Goal: Task Accomplishment & Management: Complete application form

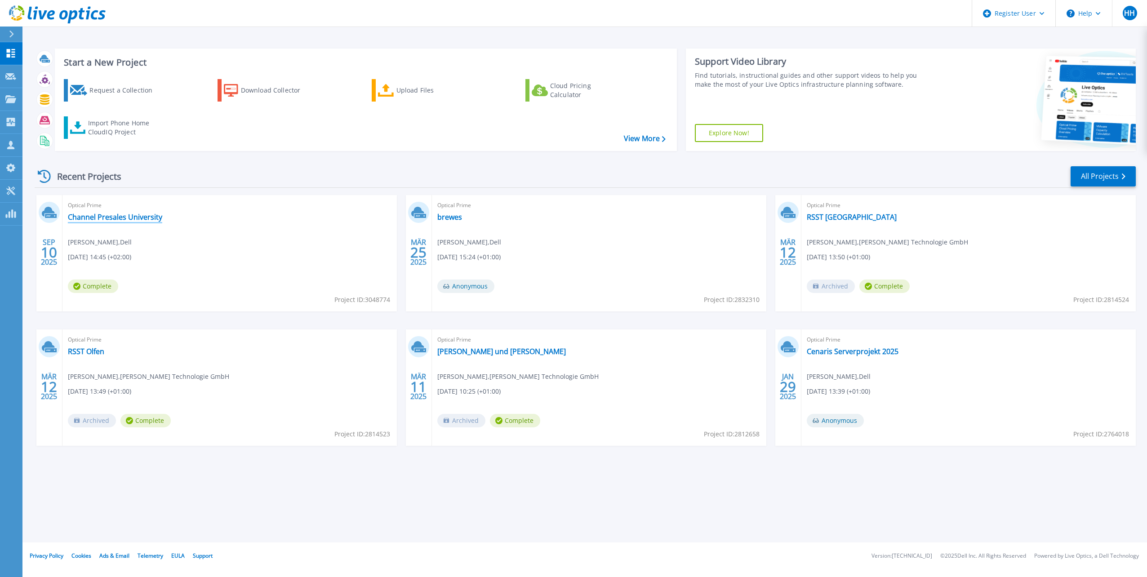
click at [119, 218] on link "Channel Presales University" at bounding box center [115, 217] width 94 height 9
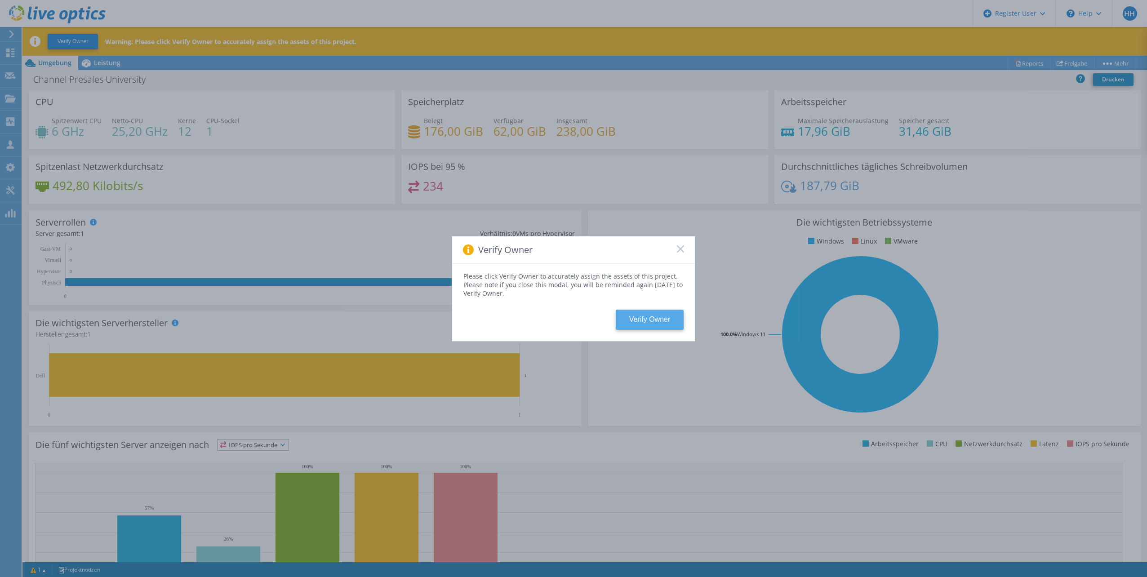
click at [643, 319] on button "Verify Owner" at bounding box center [650, 320] width 68 height 20
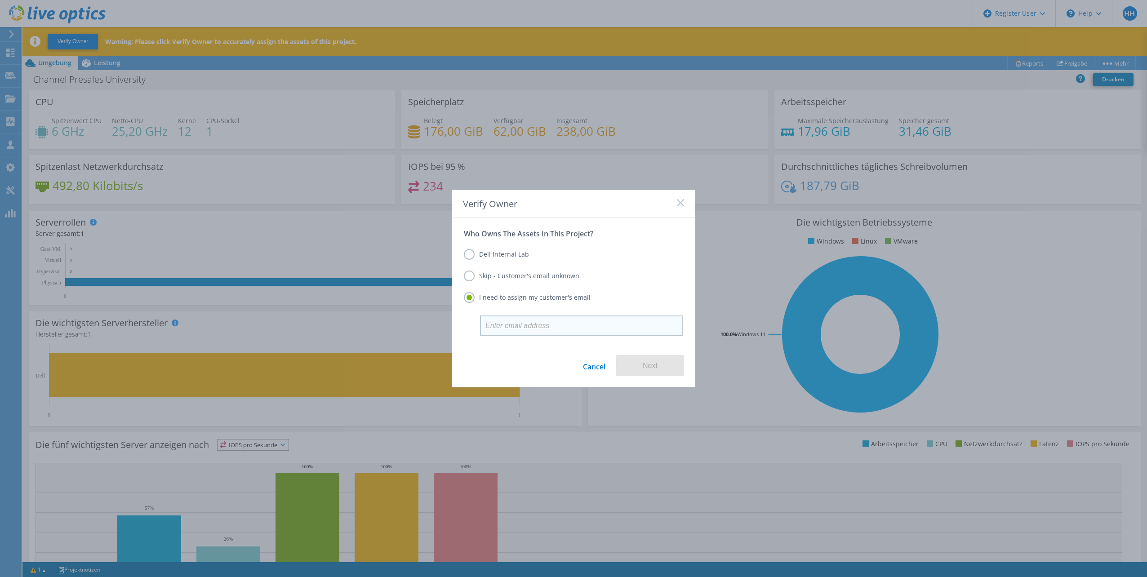
click at [549, 325] on input "email" at bounding box center [581, 325] width 203 height 21
type input "holger.hoffmann@dell.com"
click at [648, 368] on button "Next" at bounding box center [650, 365] width 68 height 21
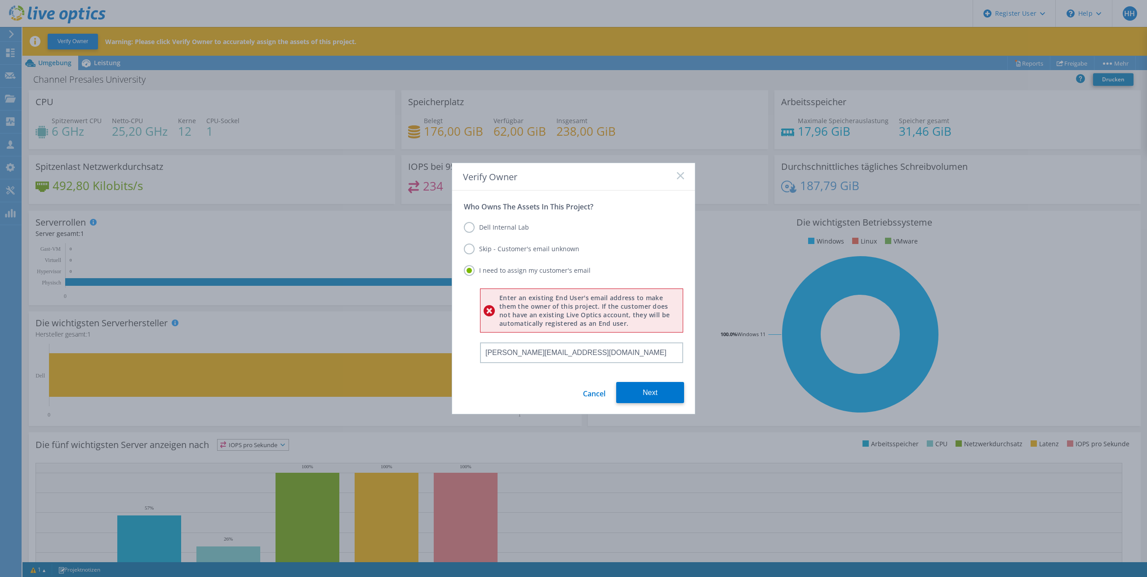
click at [472, 249] on label "Skip - Customer's email unknown" at bounding box center [522, 249] width 116 height 11
click at [0, 0] on input "Skip - Customer's email unknown" at bounding box center [0, 0] width 0 height 0
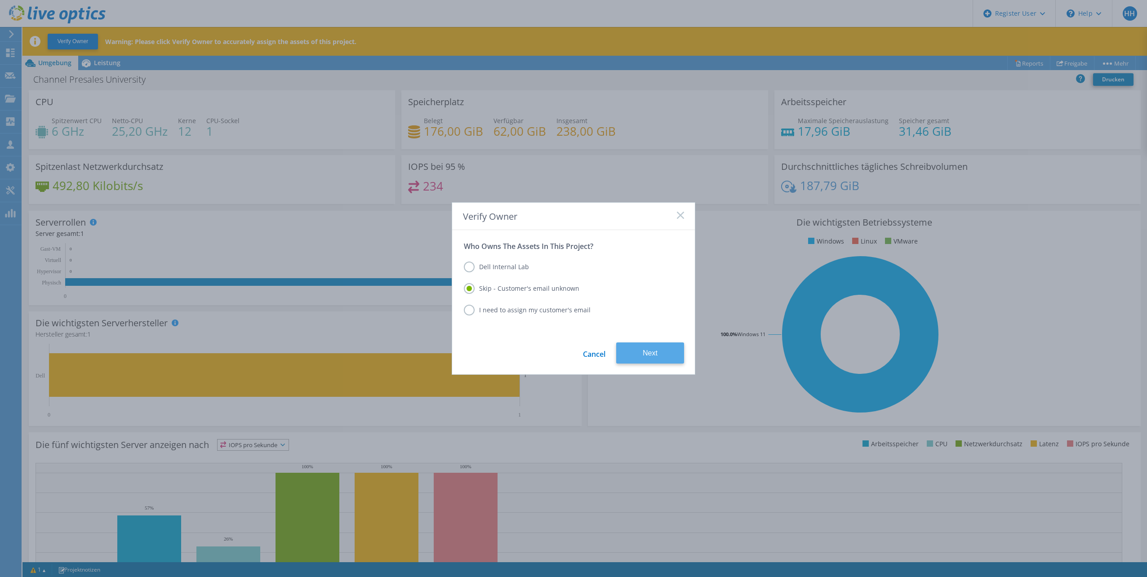
click at [644, 355] on button "Next" at bounding box center [650, 352] width 68 height 21
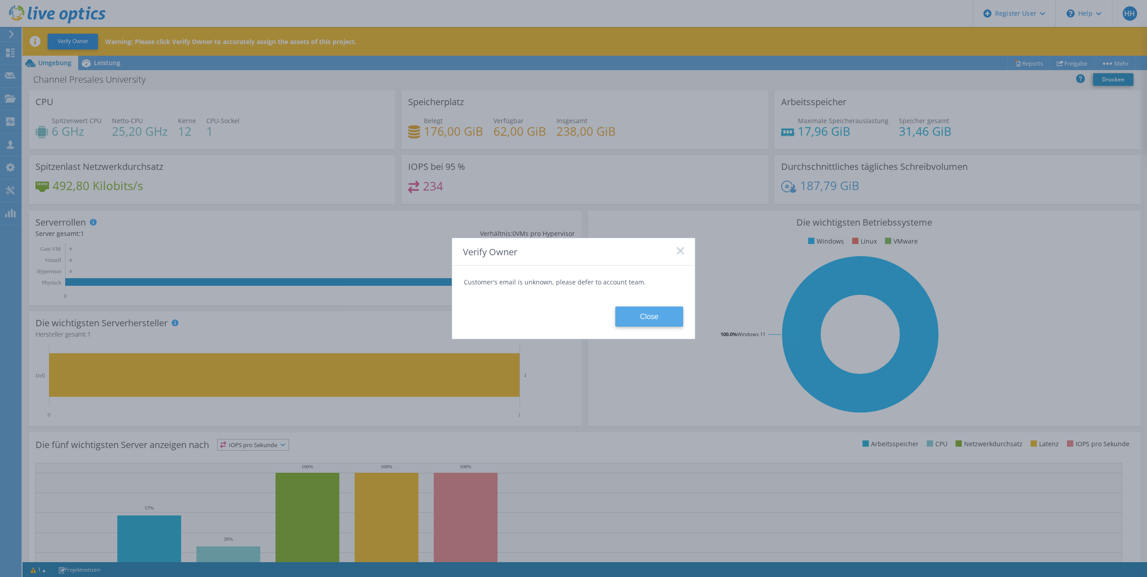
click at [647, 314] on button "Close" at bounding box center [649, 317] width 68 height 20
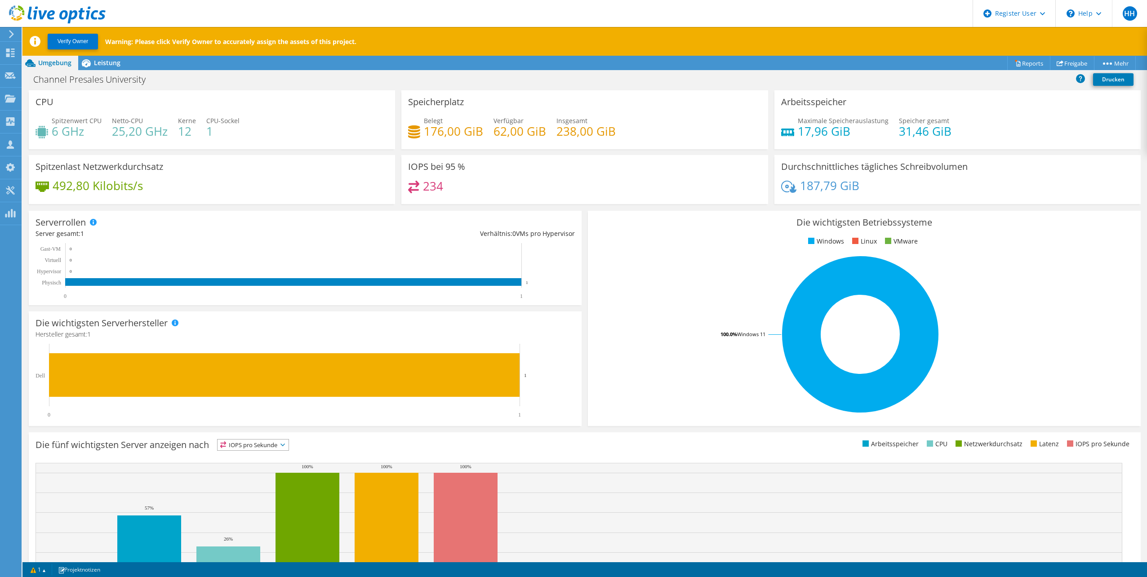
click at [177, 60] on div "Projektmaßnahmen Projektmaßnahmen Reports Freigabe Mehr" at bounding box center [584, 63] width 1124 height 14
click at [111, 60] on span "Leistung" at bounding box center [107, 62] width 27 height 9
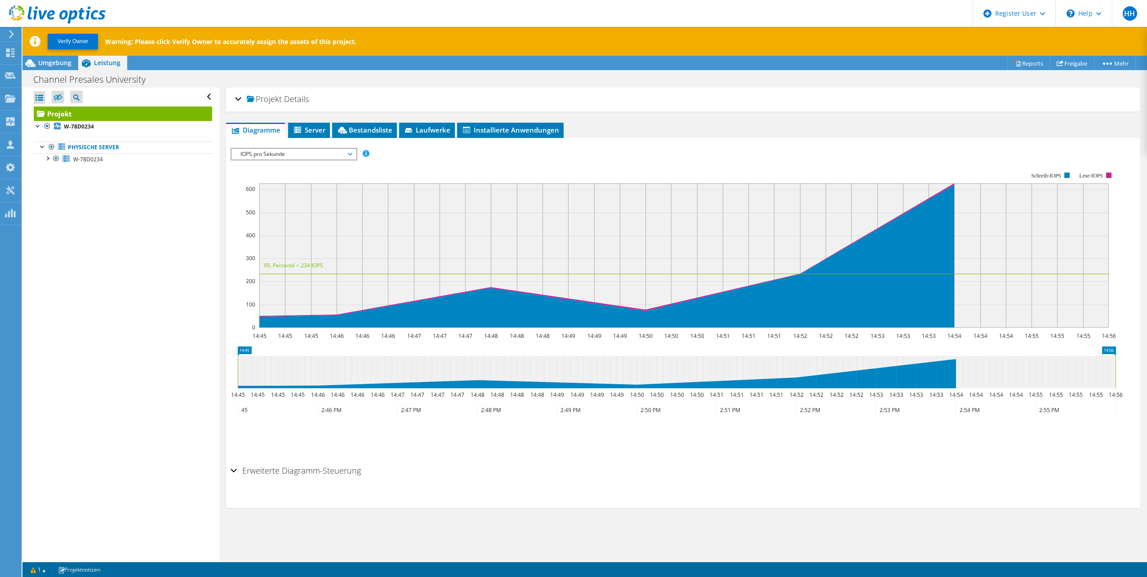
click at [241, 100] on div "Projekt Details" at bounding box center [683, 99] width 896 height 19
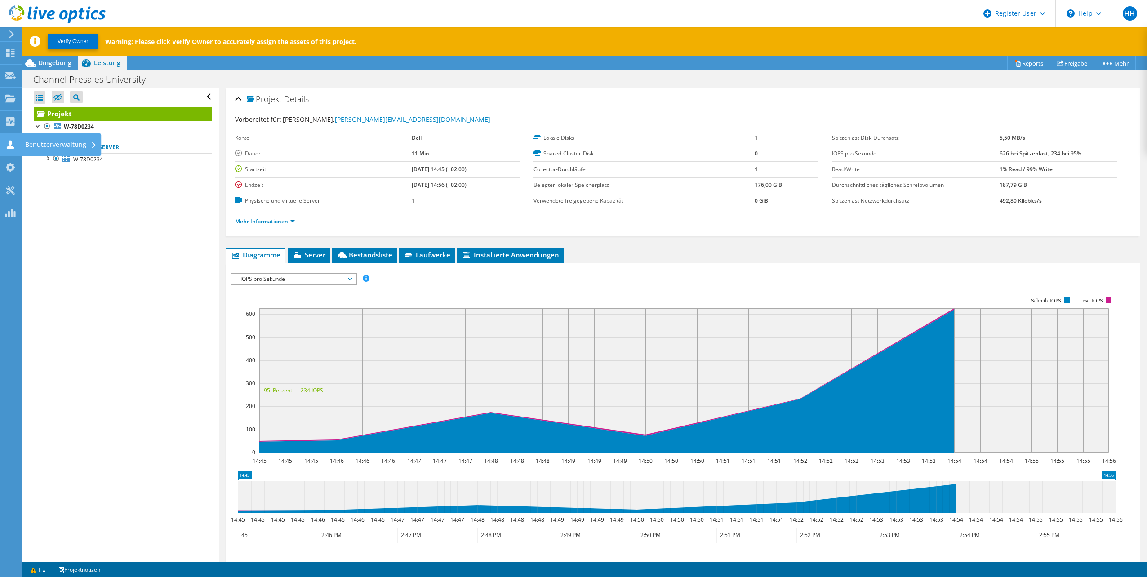
click at [47, 147] on div "Benutzerverwaltung" at bounding box center [61, 144] width 80 height 22
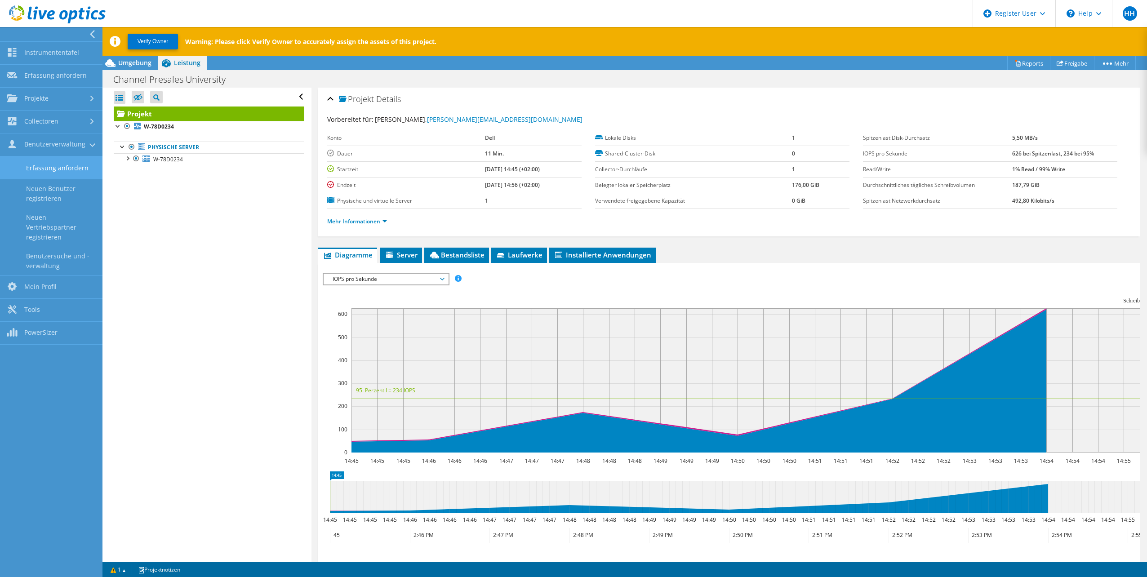
click at [78, 164] on link "Erfassung anfordern" at bounding box center [51, 167] width 102 height 23
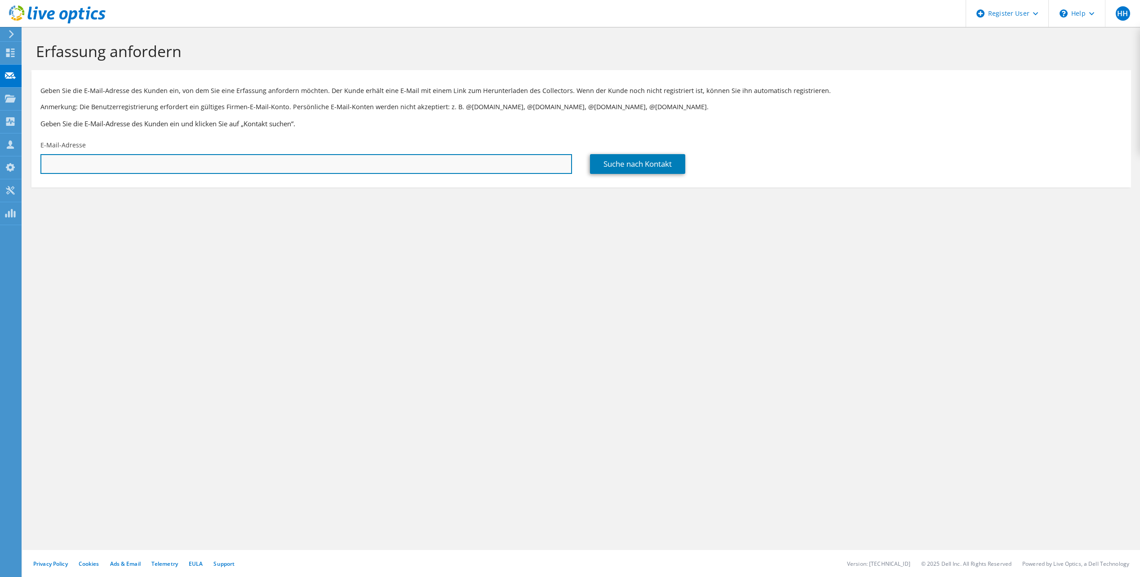
click at [153, 164] on input "text" at bounding box center [306, 164] width 532 height 20
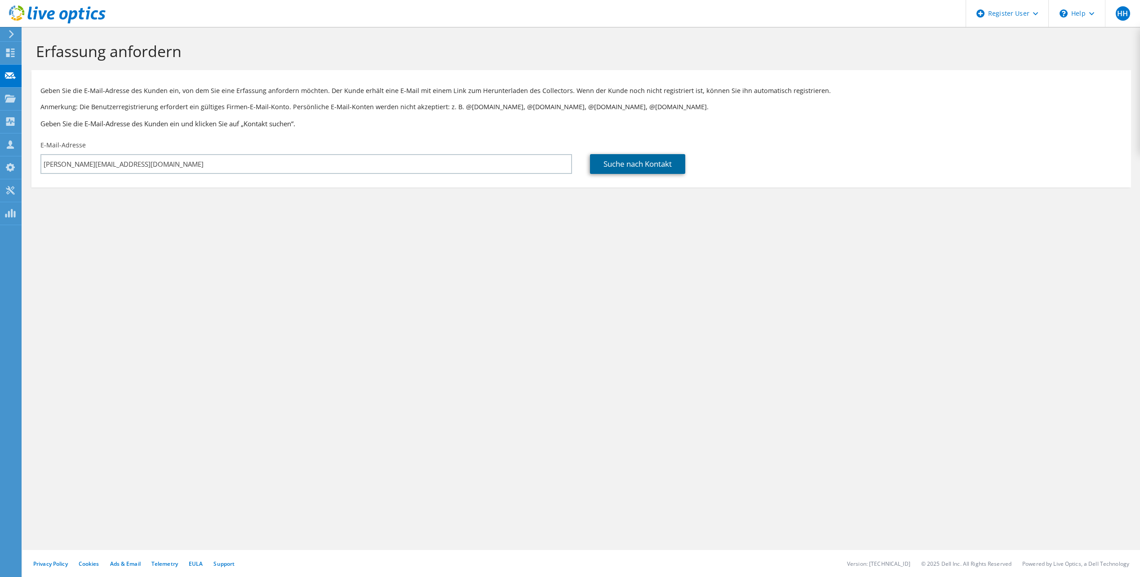
click at [638, 167] on link "Suche nach Kontakt" at bounding box center [637, 164] width 95 height 20
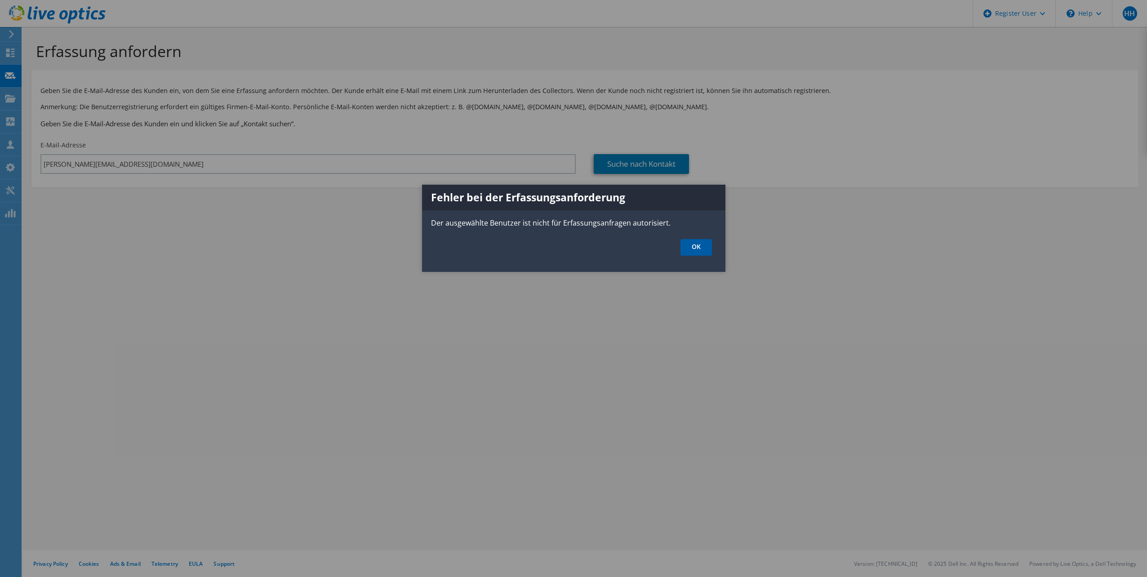
click at [698, 250] on link "OK" at bounding box center [695, 247] width 31 height 17
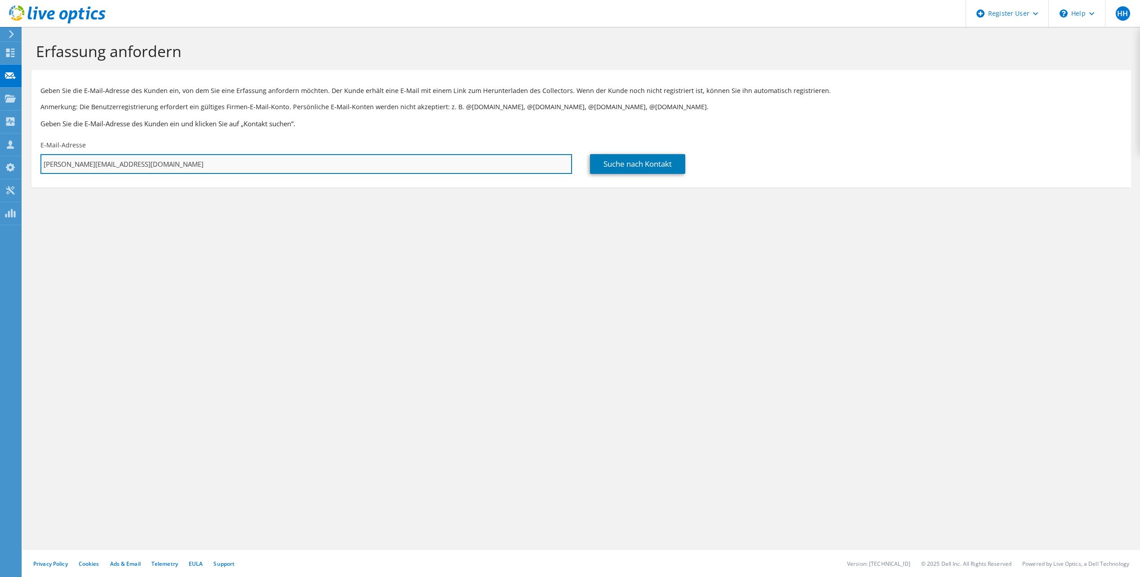
click at [158, 162] on input "[PERSON_NAME][EMAIL_ADDRESS][DOMAIN_NAME]" at bounding box center [306, 164] width 532 height 20
type input "holger_hoffmann@dell.com"
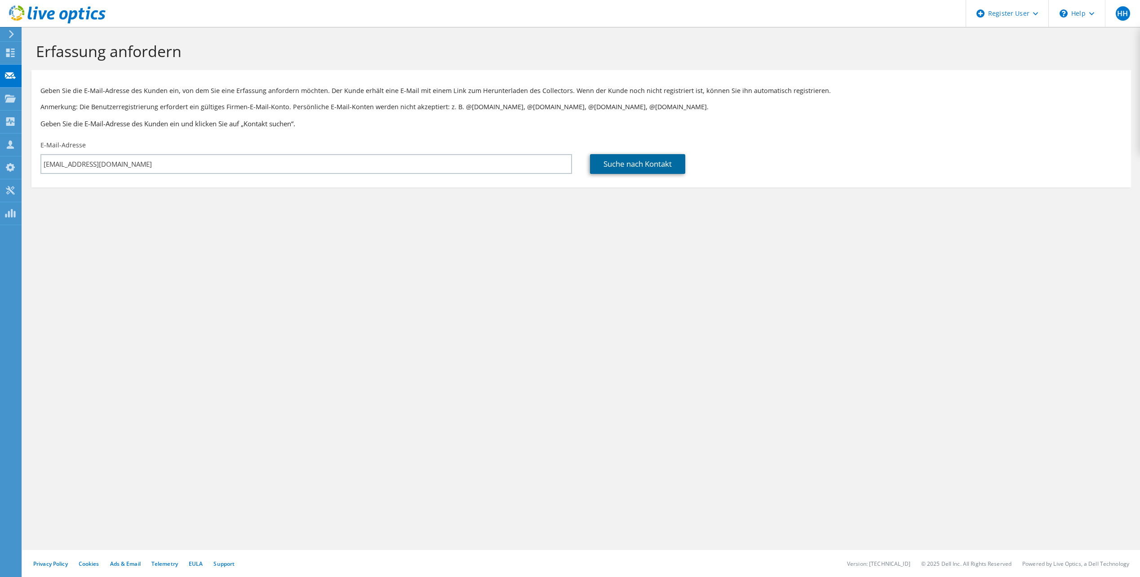
click at [635, 168] on link "Suche nach Kontakt" at bounding box center [637, 164] width 95 height 20
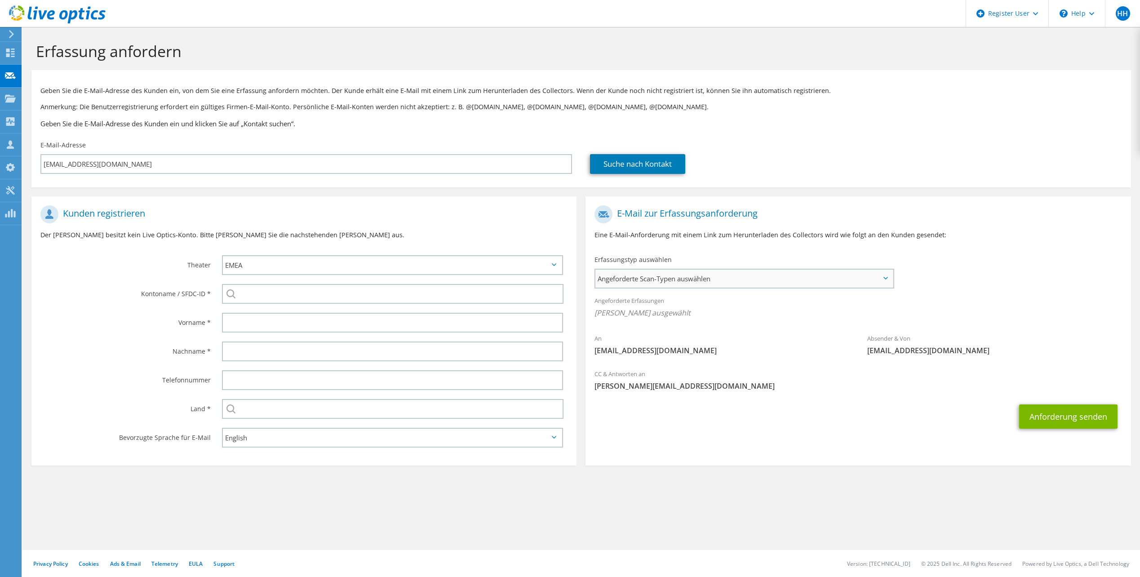
click at [886, 280] on span "Angeforderte Scan-Typen auswählen" at bounding box center [743, 279] width 297 height 18
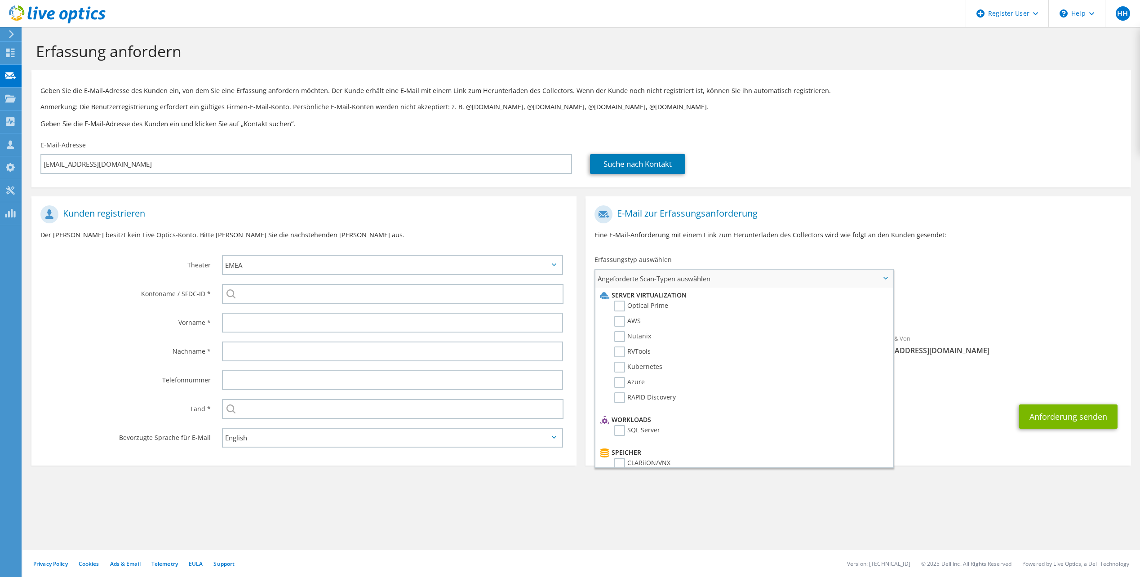
click at [804, 281] on span "Angeforderte Scan-Typen auswählen" at bounding box center [743, 279] width 297 height 18
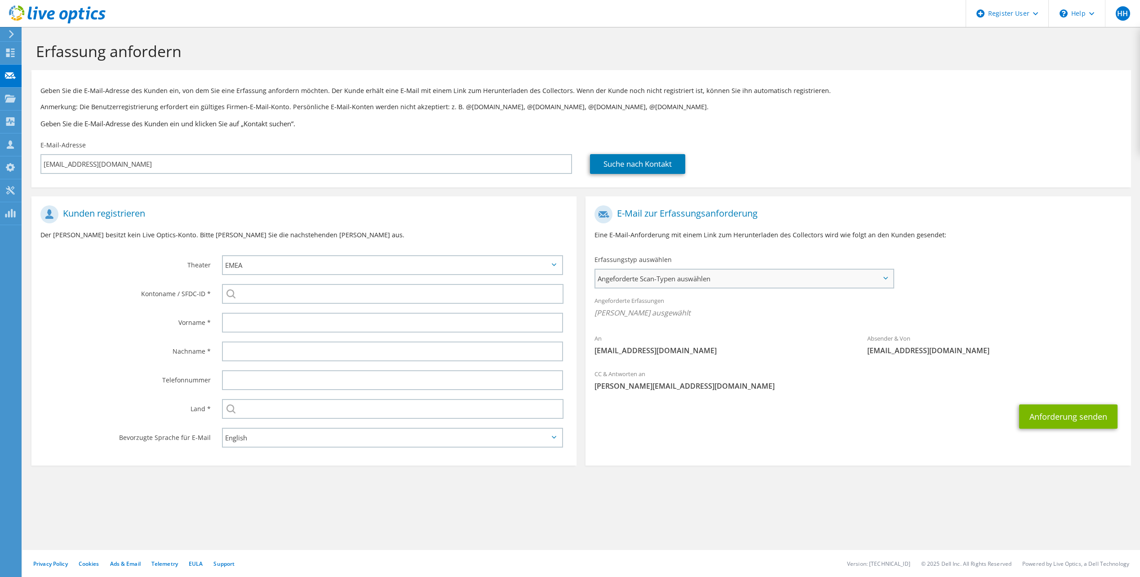
click at [814, 280] on span "Angeforderte Scan-Typen auswählen" at bounding box center [743, 279] width 297 height 18
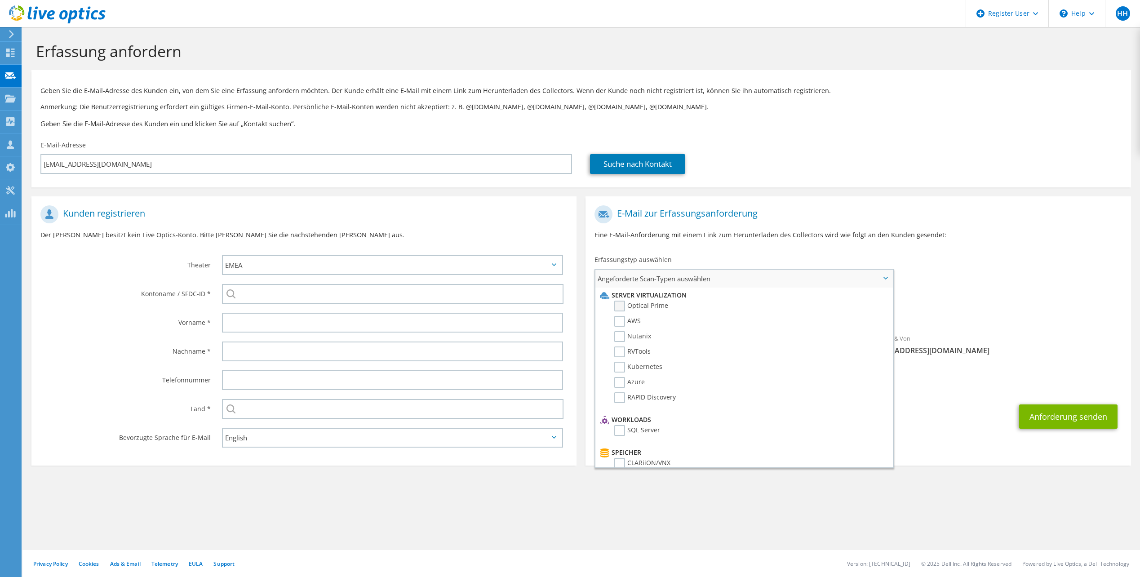
click at [621, 307] on label "Optical Prime" at bounding box center [641, 306] width 54 height 11
click at [0, 0] on input "Optical Prime" at bounding box center [0, 0] width 0 height 0
